Goal: Communication & Community: Participate in discussion

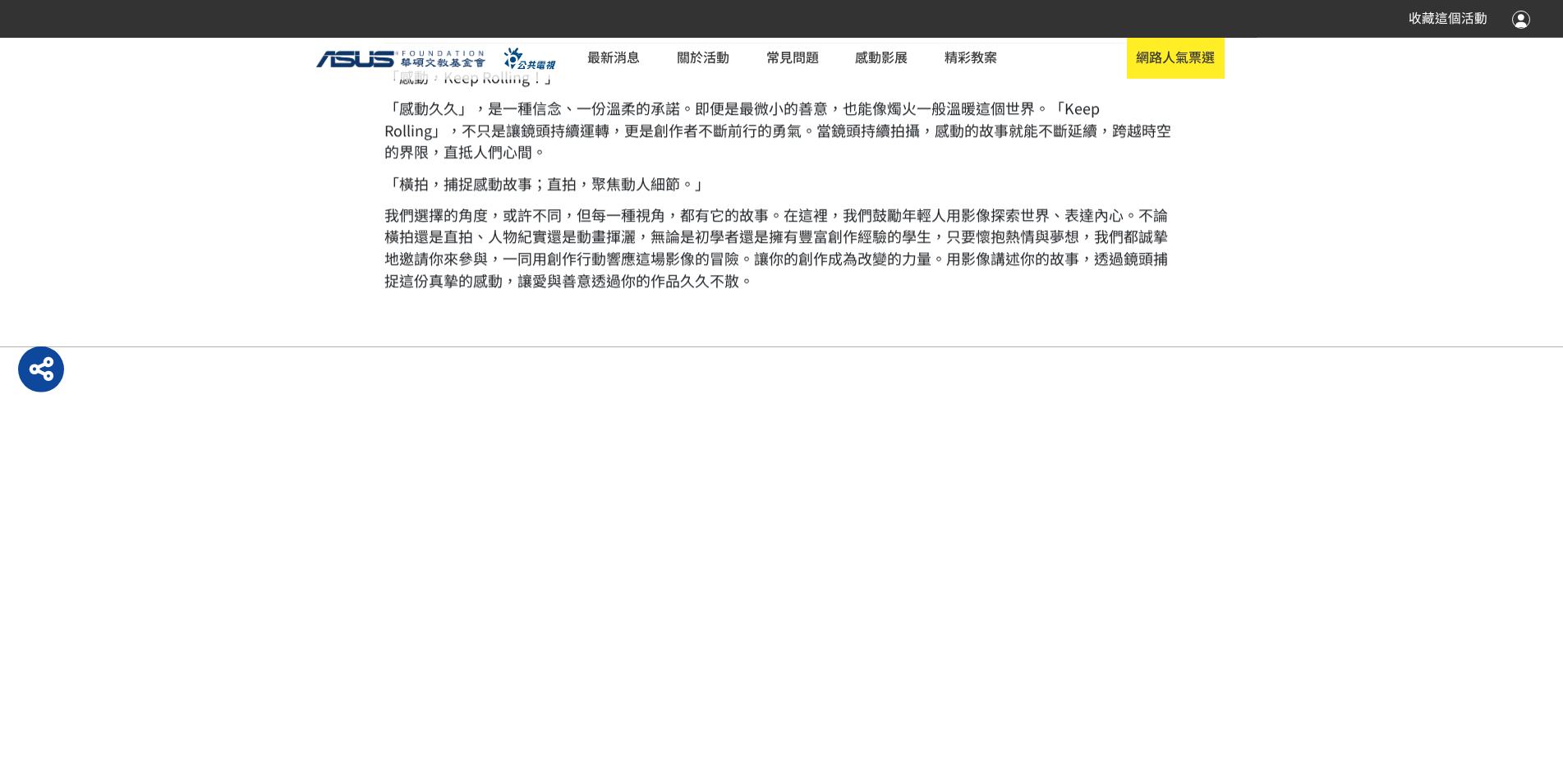
scroll to position [1153, 0]
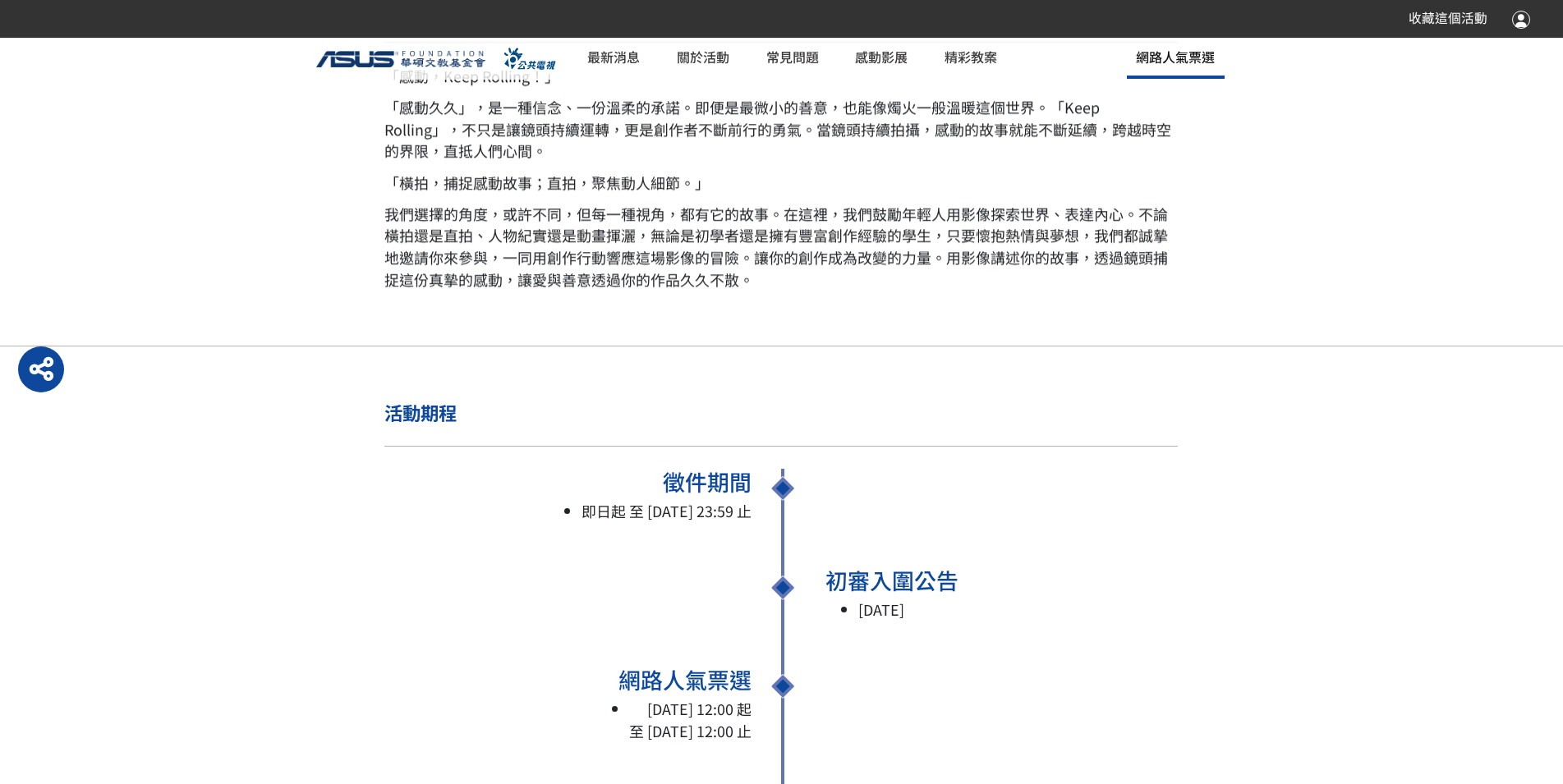
click at [1140, 62] on span "網路人氣票選" at bounding box center [1174, 57] width 79 height 20
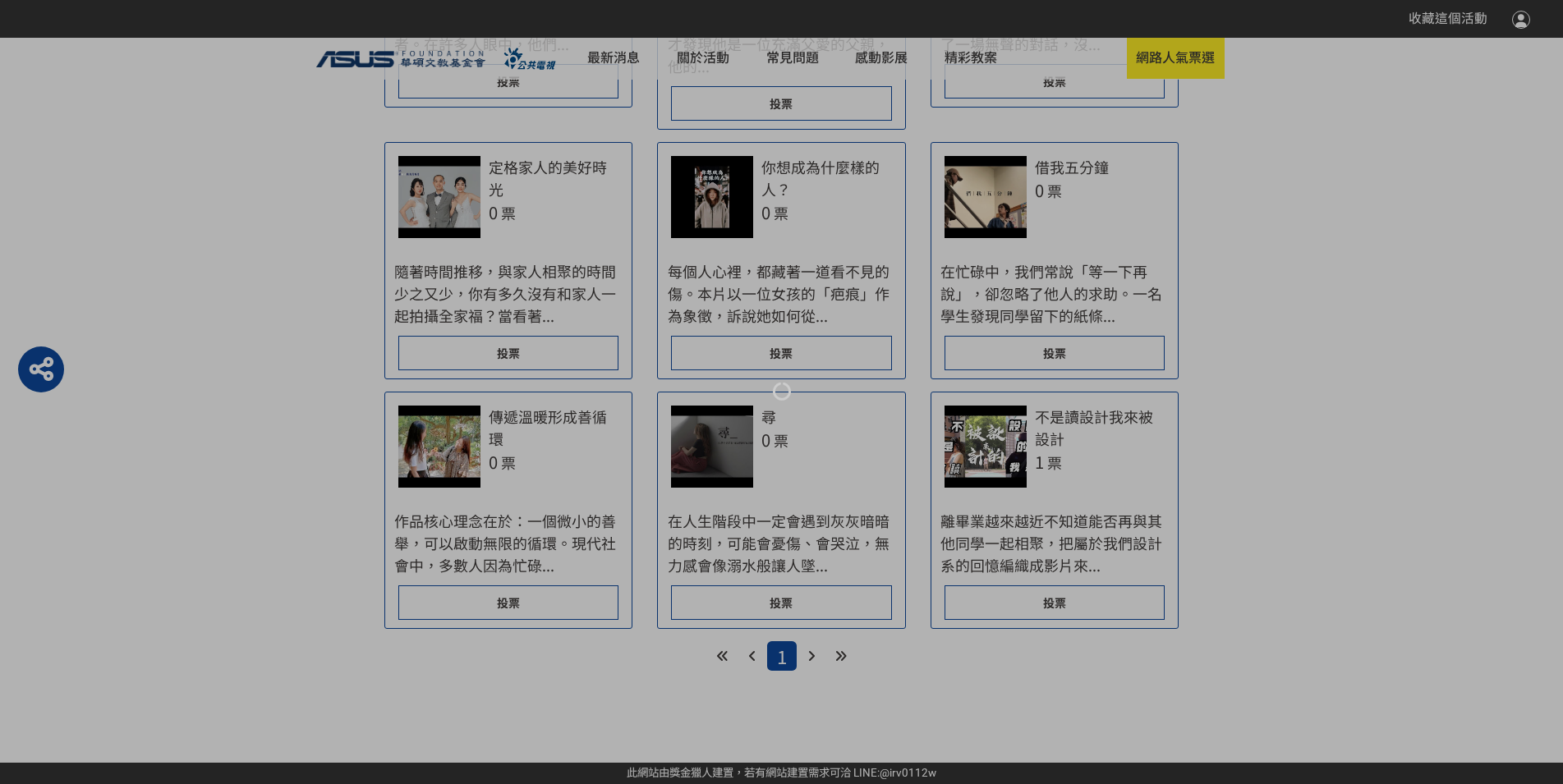
scroll to position [1553, 0]
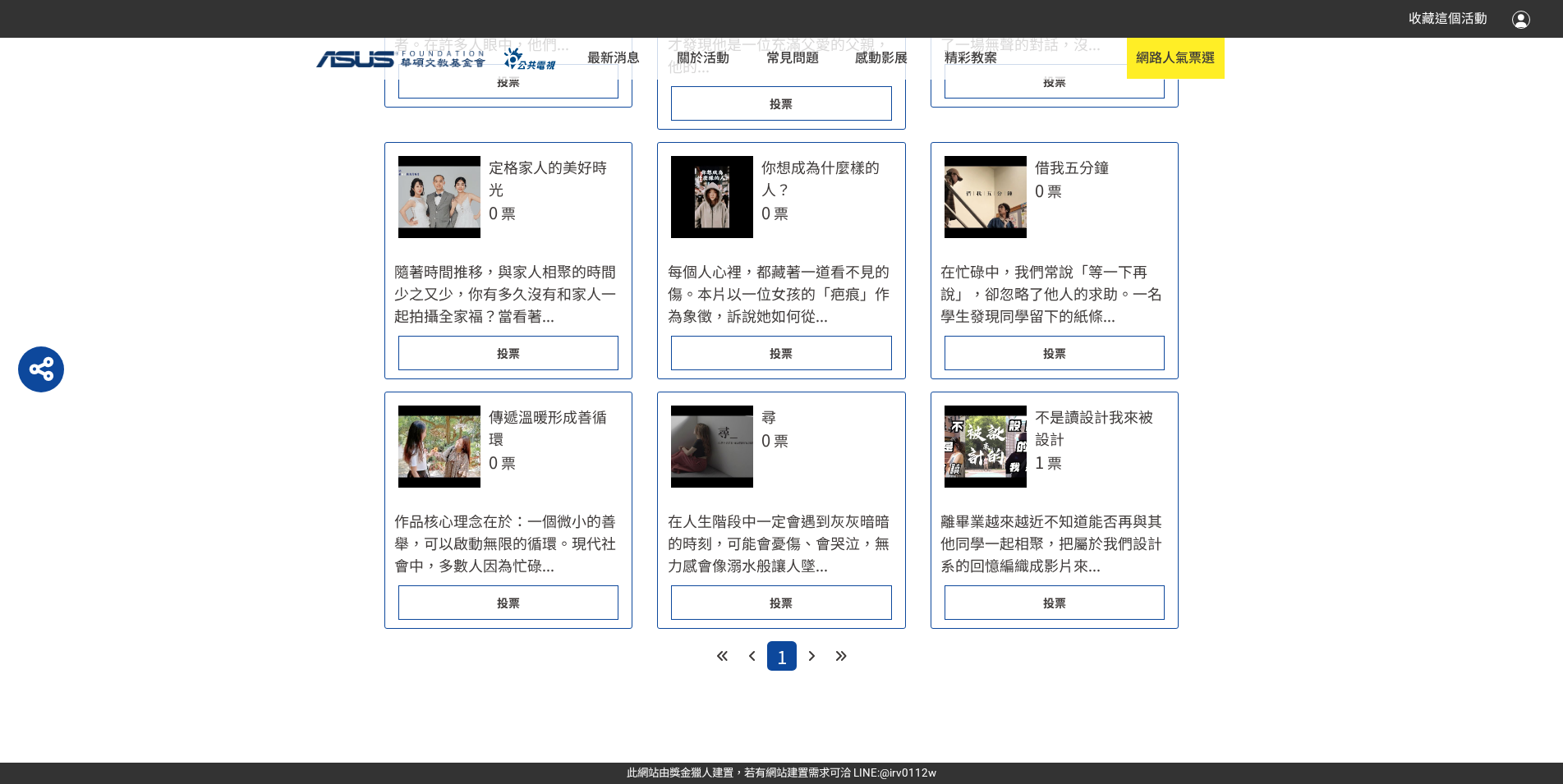
click at [787, 594] on span "投票" at bounding box center [781, 602] width 23 height 16
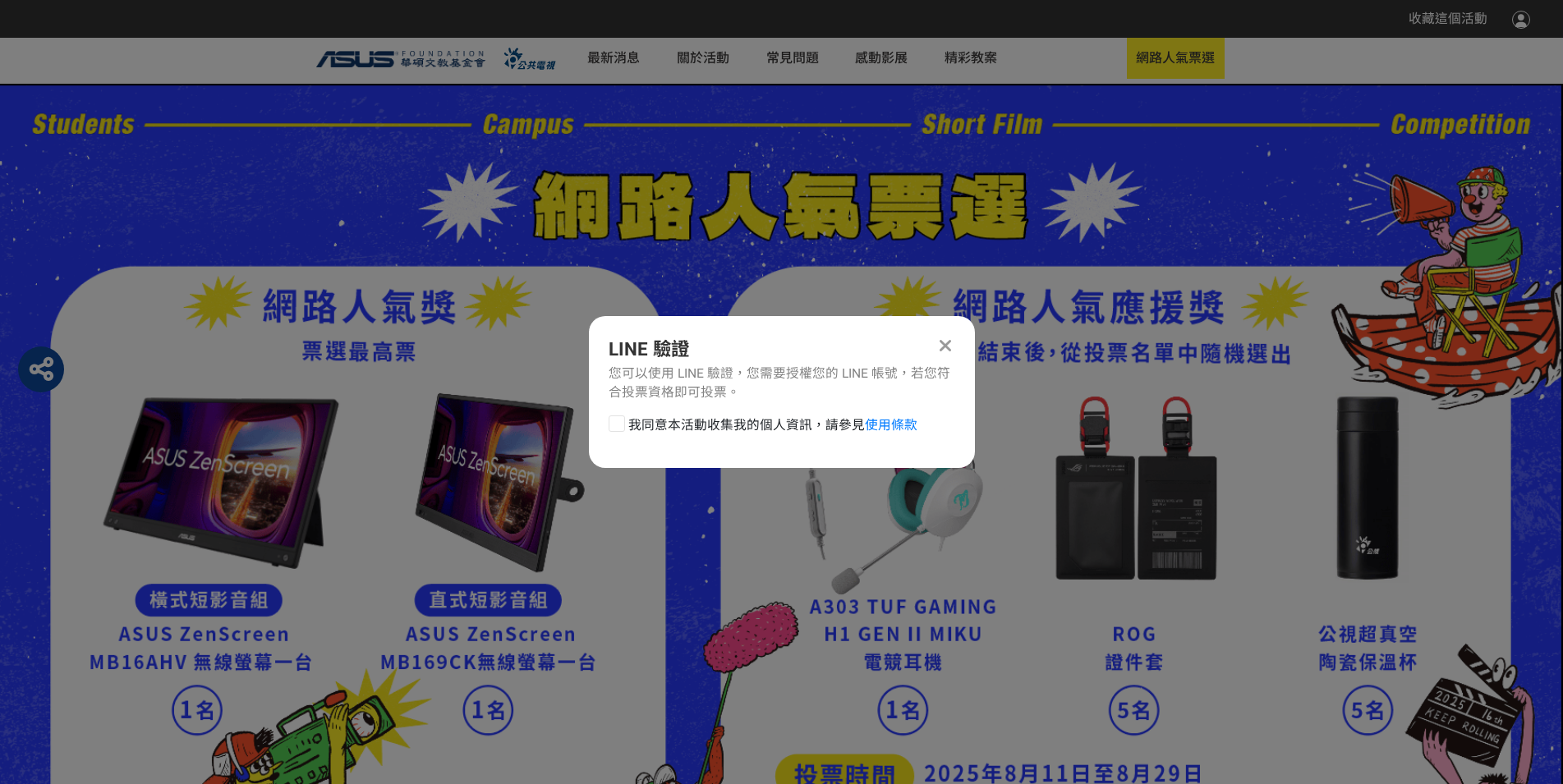
click at [612, 428] on div at bounding box center [616, 423] width 16 height 16
checkbox input "true"
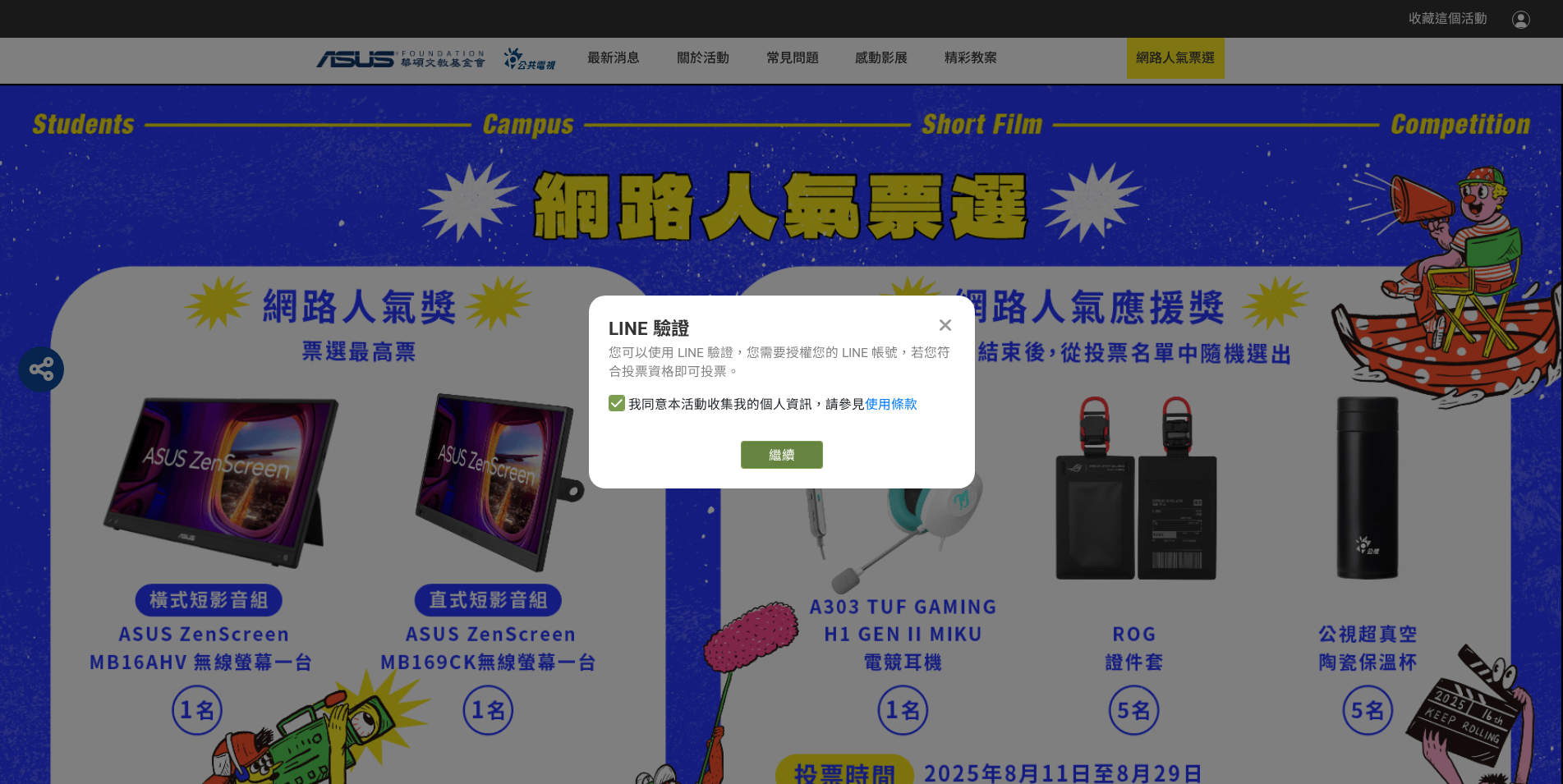
click at [753, 468] on link "繼續" at bounding box center [782, 454] width 82 height 28
click at [785, 468] on link "繼續" at bounding box center [782, 454] width 82 height 28
click at [702, 21] on span at bounding box center [711, 25] width 18 height 18
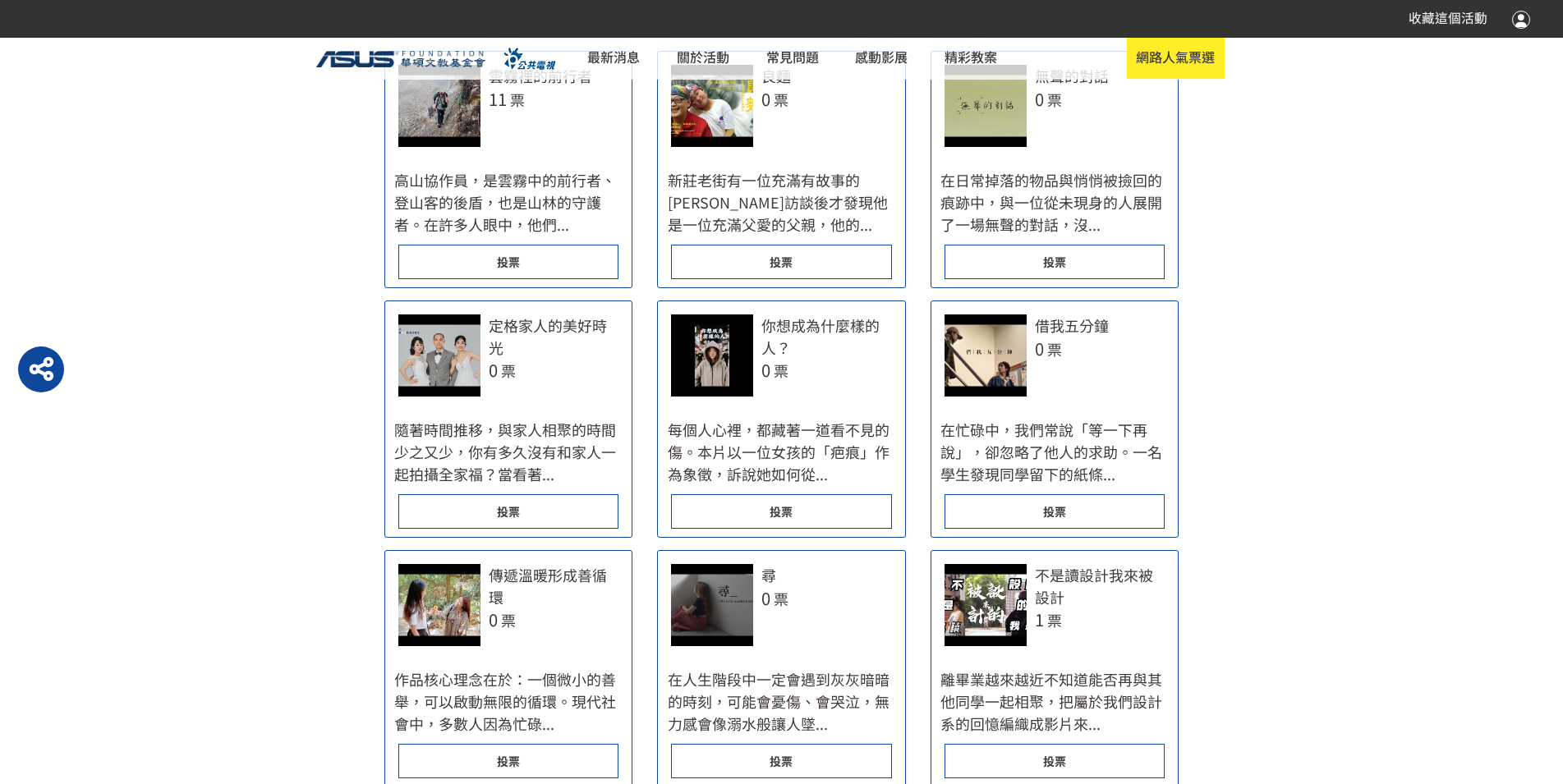
scroll to position [1507, 0]
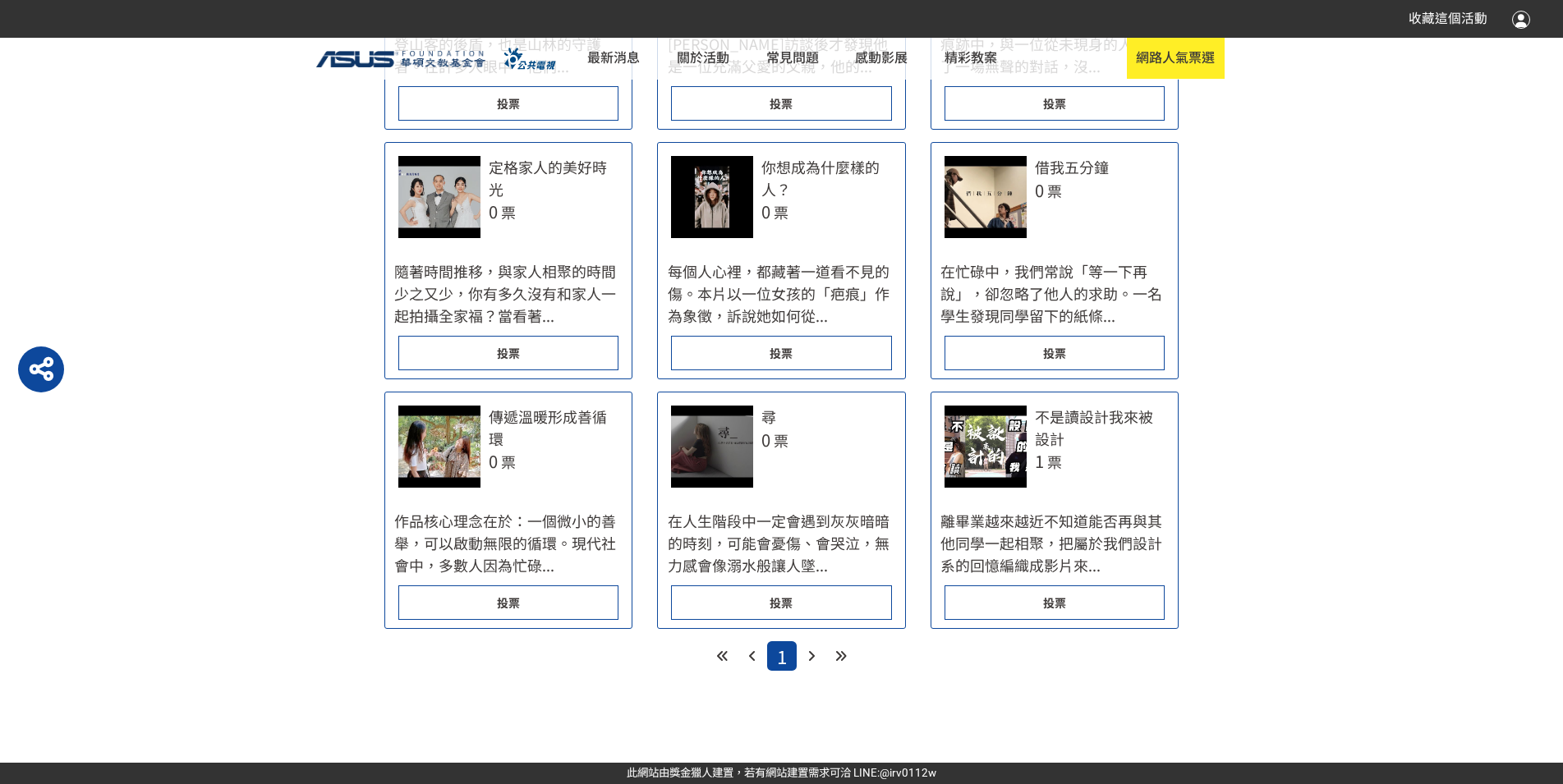
click at [1073, 352] on div "投票" at bounding box center [1054, 353] width 220 height 35
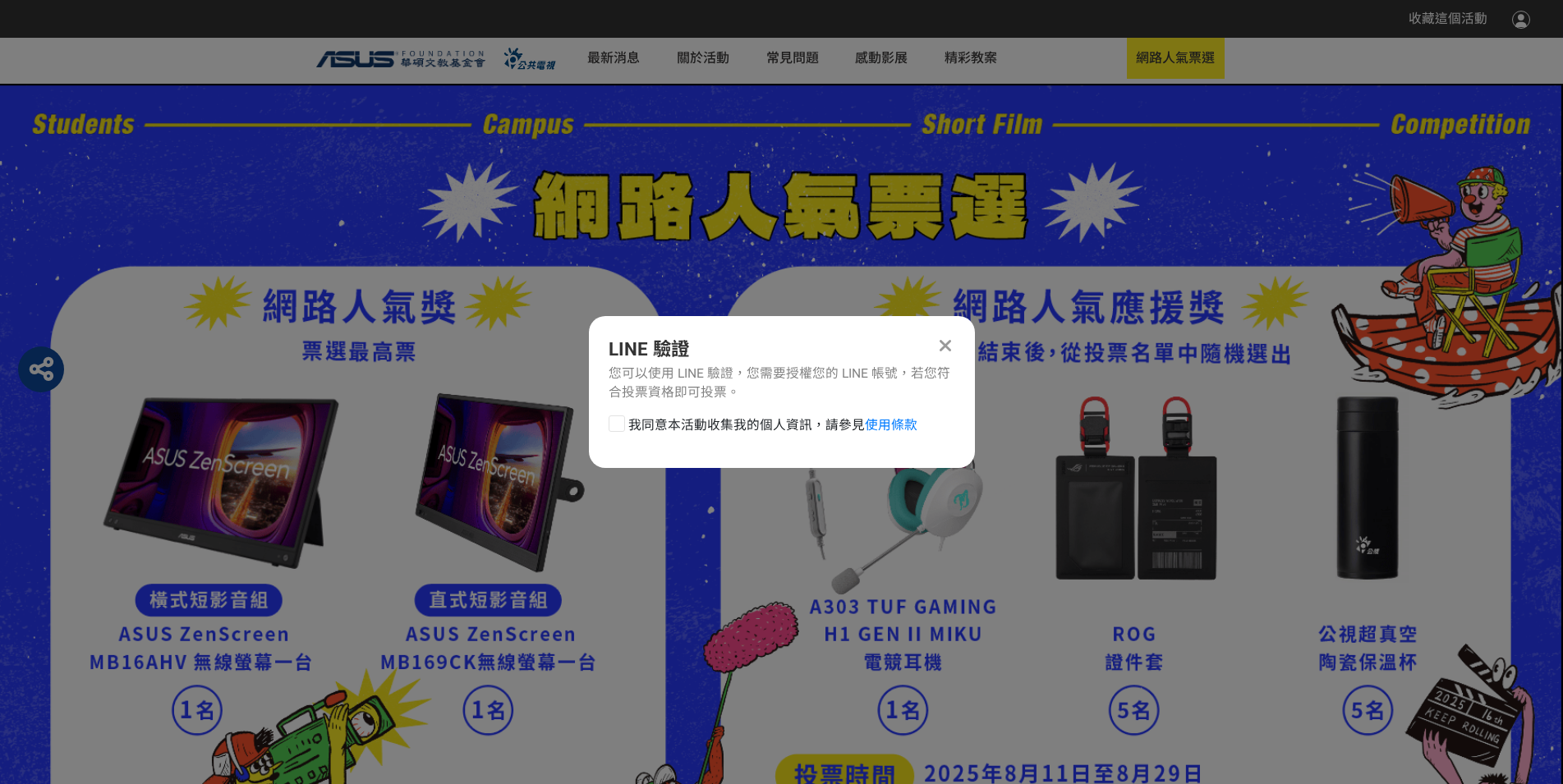
scroll to position [0, 0]
click at [615, 425] on div at bounding box center [616, 423] width 16 height 16
checkbox input "true"
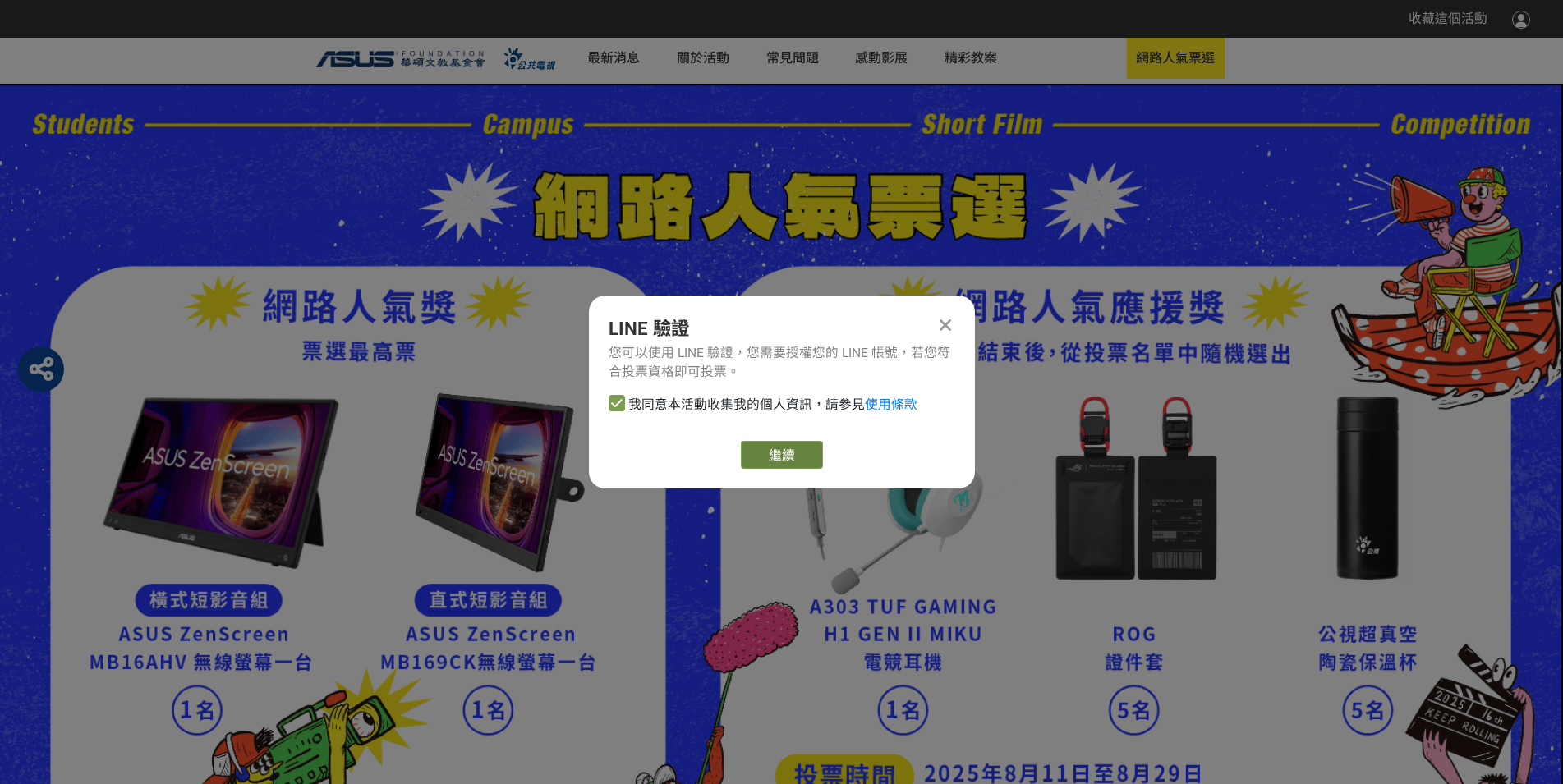
click at [764, 468] on link "繼續" at bounding box center [782, 454] width 82 height 28
click at [951, 316] on icon at bounding box center [945, 325] width 12 height 18
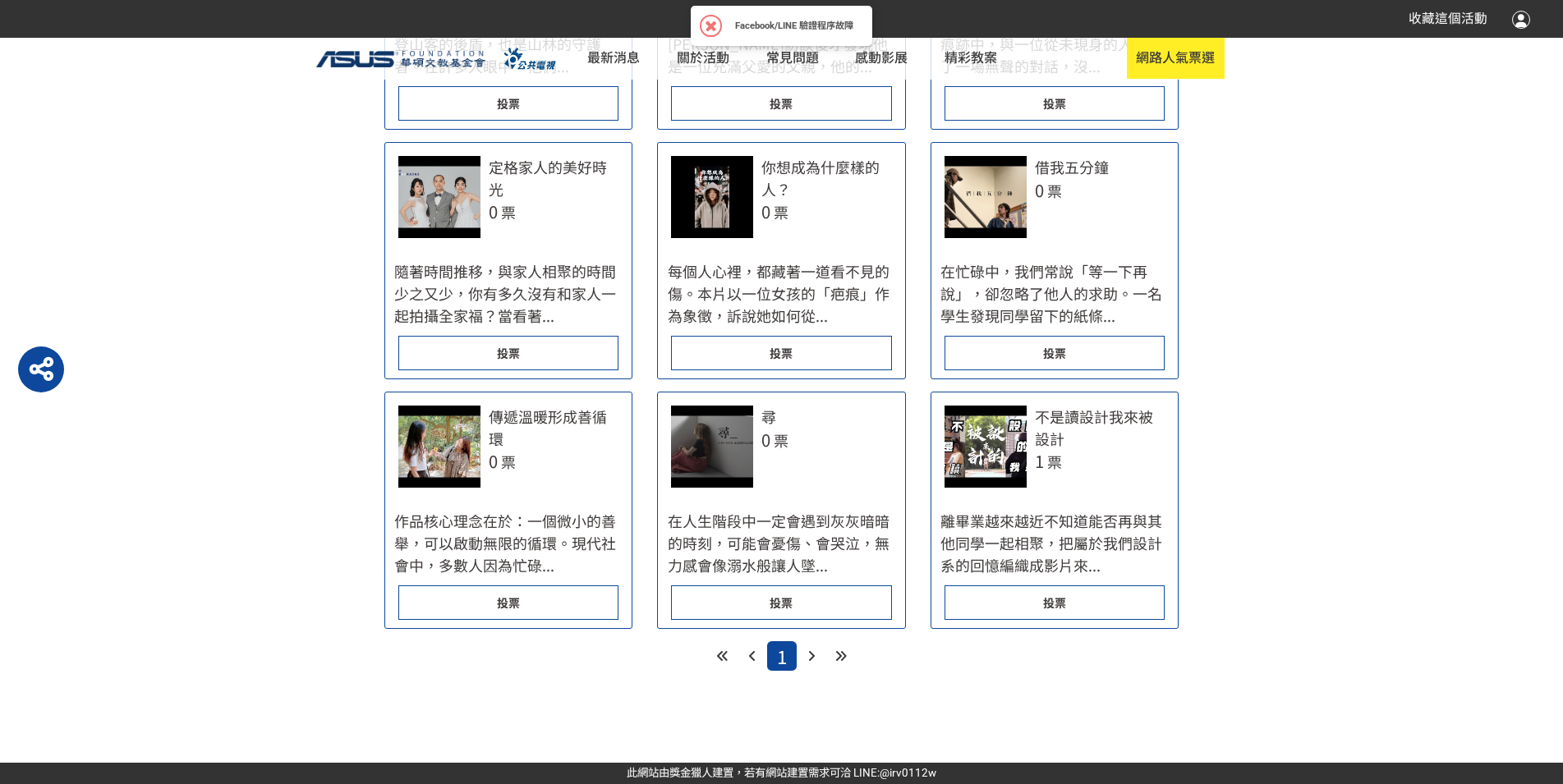
scroll to position [1507, 0]
